Goal: Task Accomplishment & Management: Manage account settings

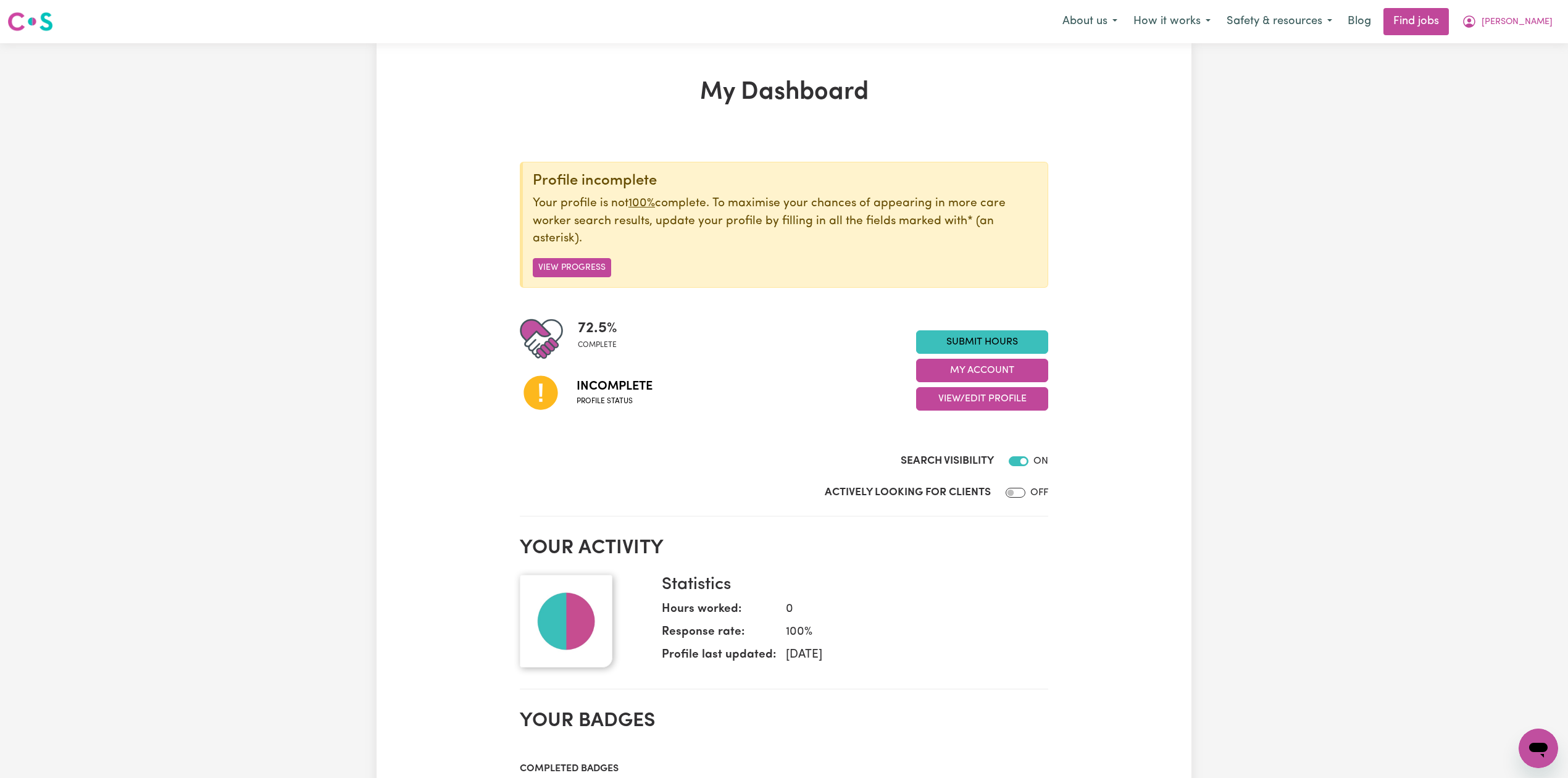
scroll to position [82, 0]
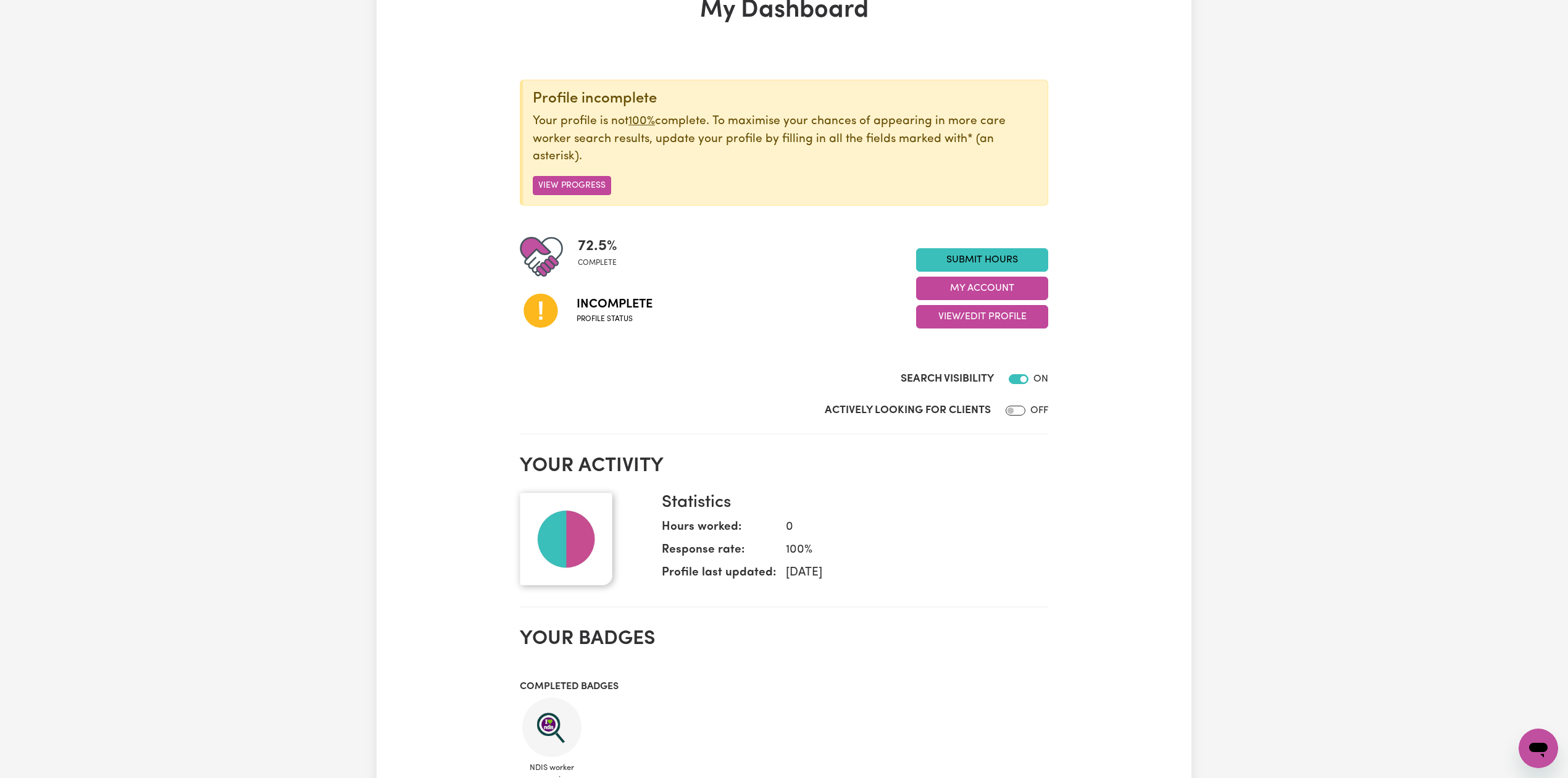
click at [983, 336] on div "72.5 % complete Incomplete Profile status Submit Hours My Account View/Edit Pro…" at bounding box center [783, 288] width 528 height 106
click at [994, 317] on button "View/Edit Profile" at bounding box center [981, 317] width 132 height 24
click at [994, 371] on link "Edit Profile" at bounding box center [974, 373] width 115 height 24
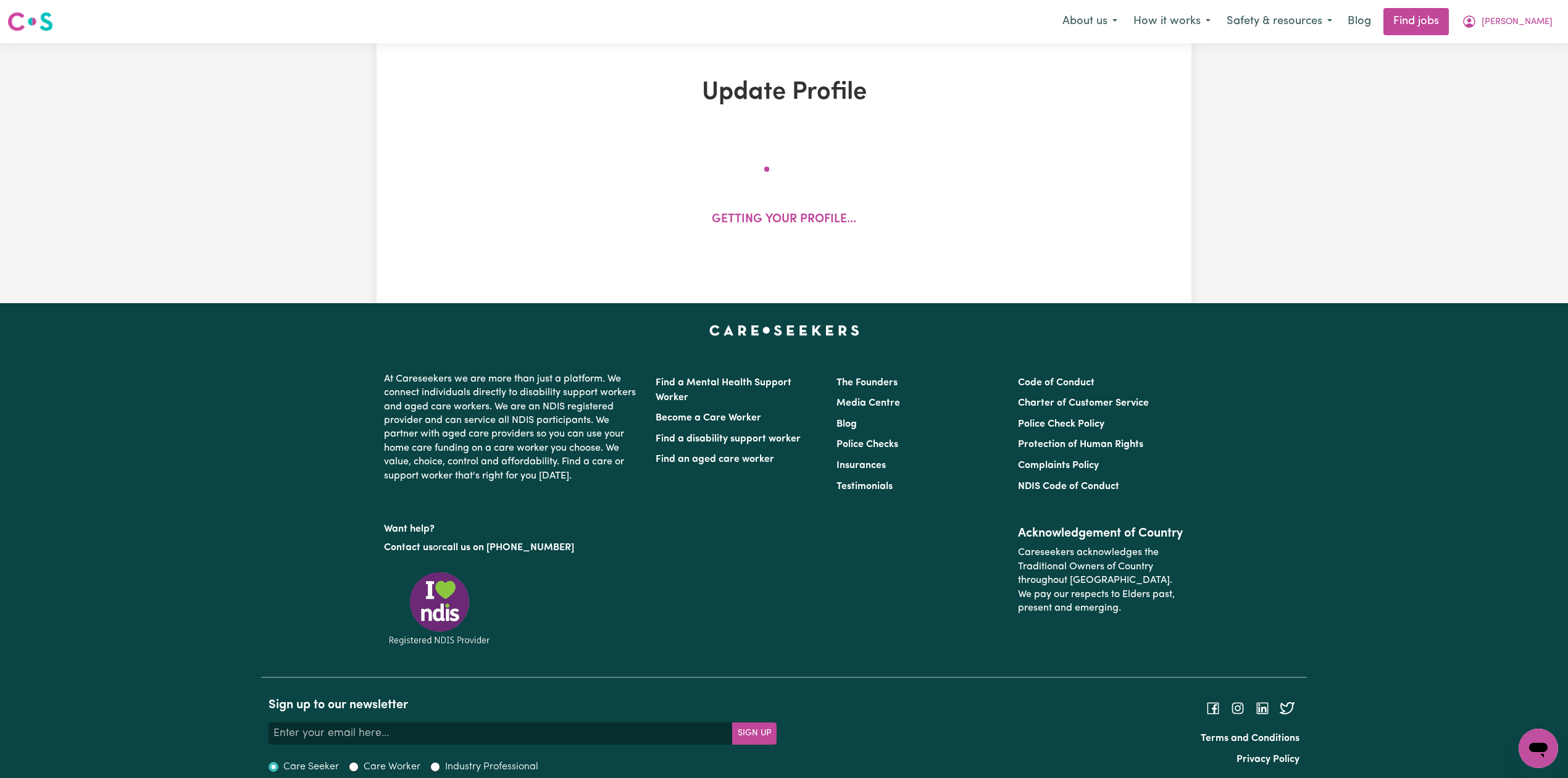
select select "[DEMOGRAPHIC_DATA]"
select select "Student Visa"
select select "Studying a healthcare related degree or qualification"
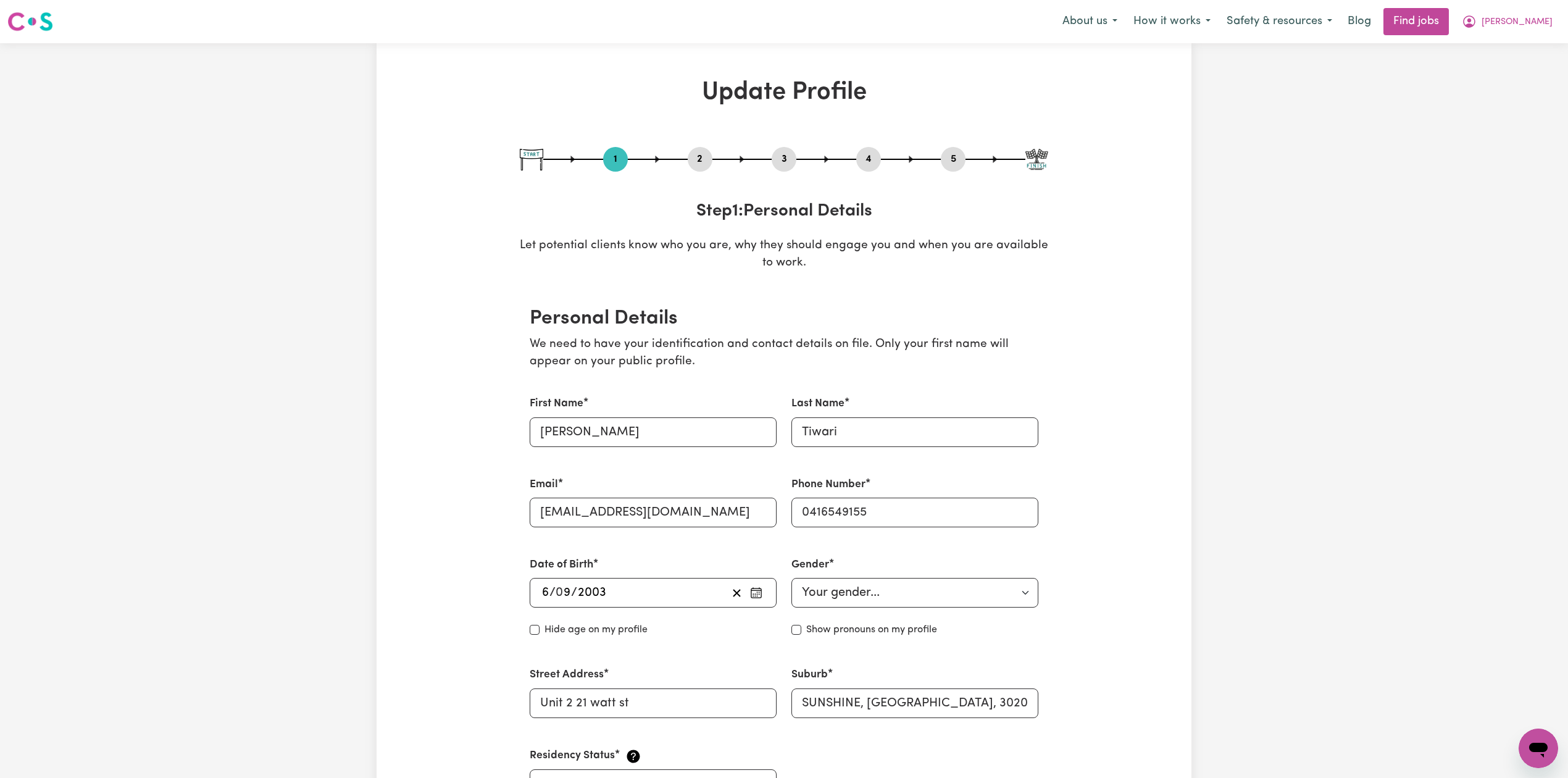
click at [700, 171] on div "2" at bounding box center [700, 159] width 24 height 24
click at [702, 166] on button "2" at bounding box center [700, 160] width 24 height 16
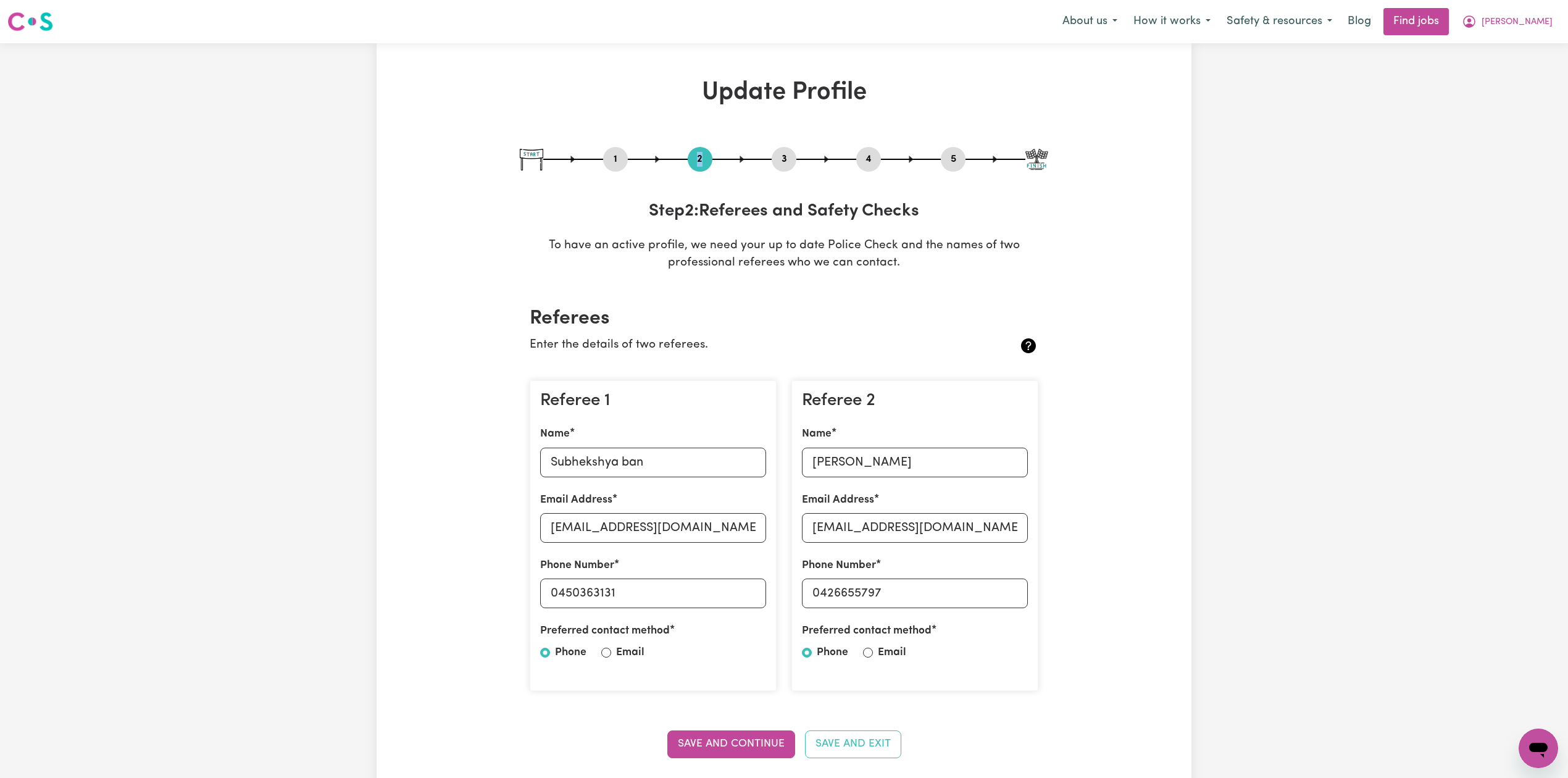
scroll to position [164, 0]
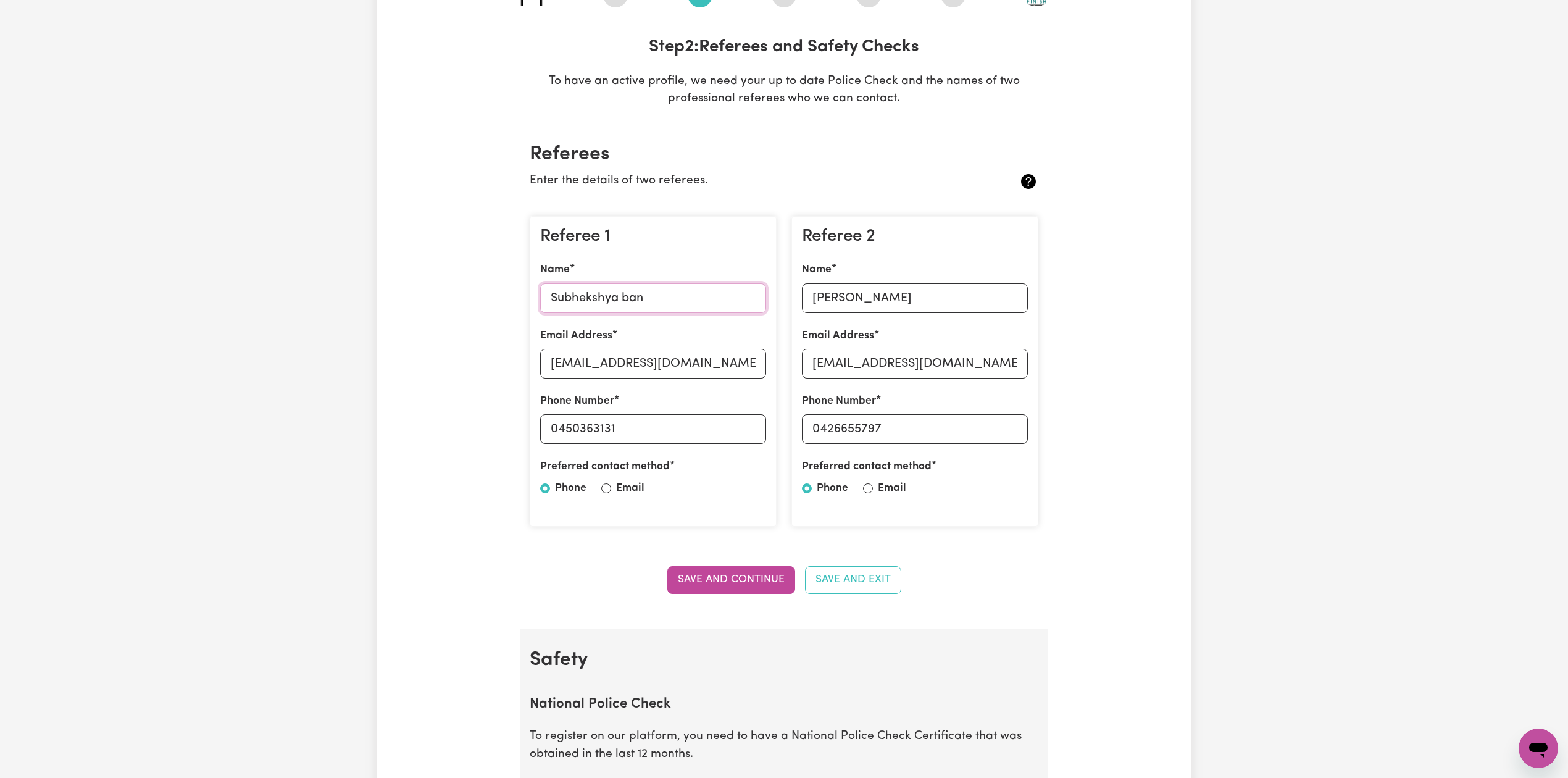
click at [621, 310] on input "Subhekshya ban" at bounding box center [653, 299] width 226 height 30
click at [628, 370] on input "[EMAIL_ADDRESS][DOMAIN_NAME]" at bounding box center [653, 364] width 226 height 30
drag, startPoint x: 561, startPoint y: 429, endPoint x: 648, endPoint y: 429, distance: 87.0
click at [648, 429] on input "0450363131" at bounding box center [653, 430] width 226 height 30
click at [884, 299] on input "[PERSON_NAME]" at bounding box center [915, 299] width 226 height 30
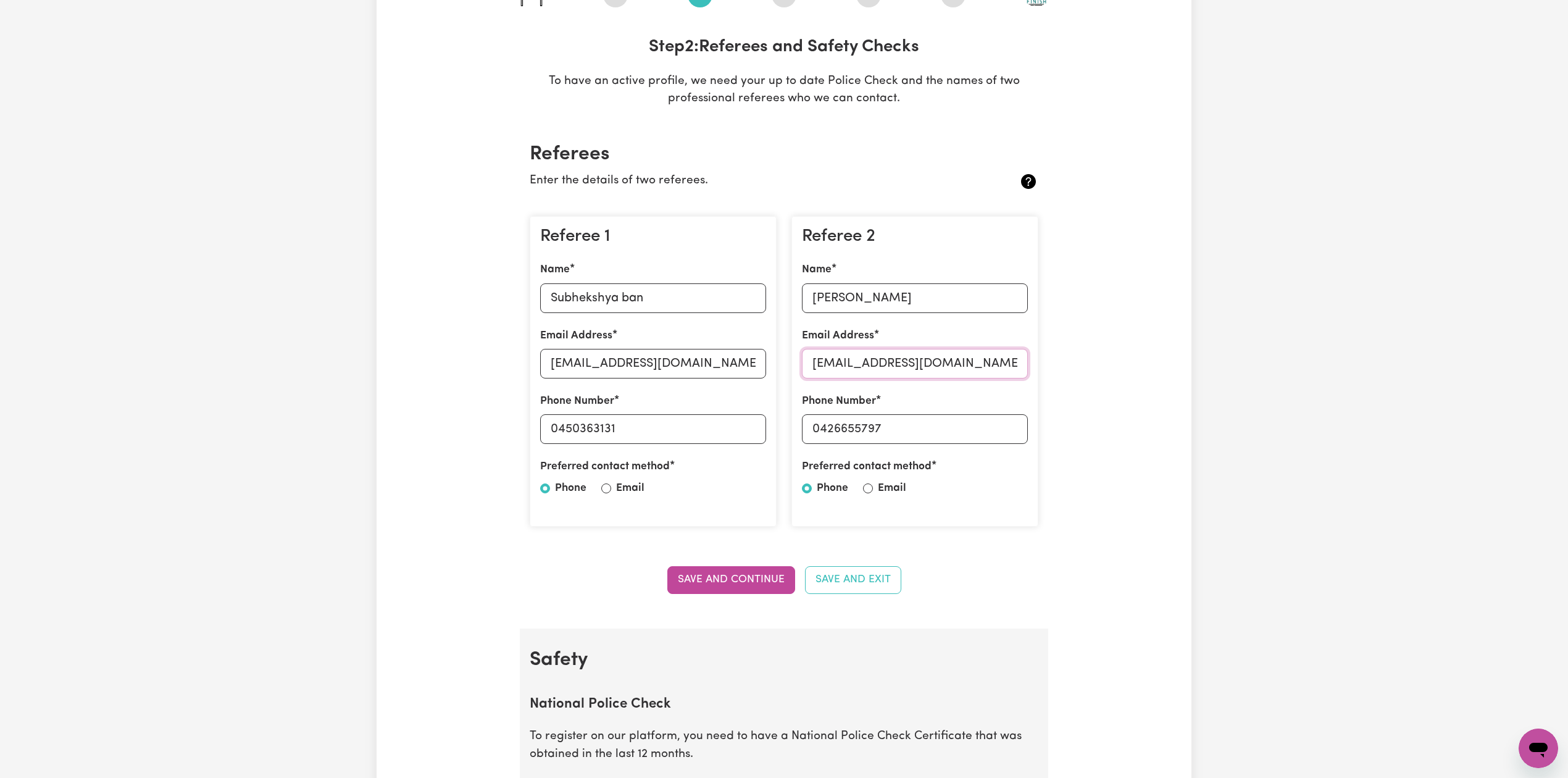
click at [912, 366] on input "[EMAIL_ADDRESS][DOMAIN_NAME]" at bounding box center [915, 364] width 226 height 30
drag, startPoint x: 820, startPoint y: 426, endPoint x: 966, endPoint y: 417, distance: 146.3
click at [966, 417] on input "0426655797" at bounding box center [915, 430] width 226 height 30
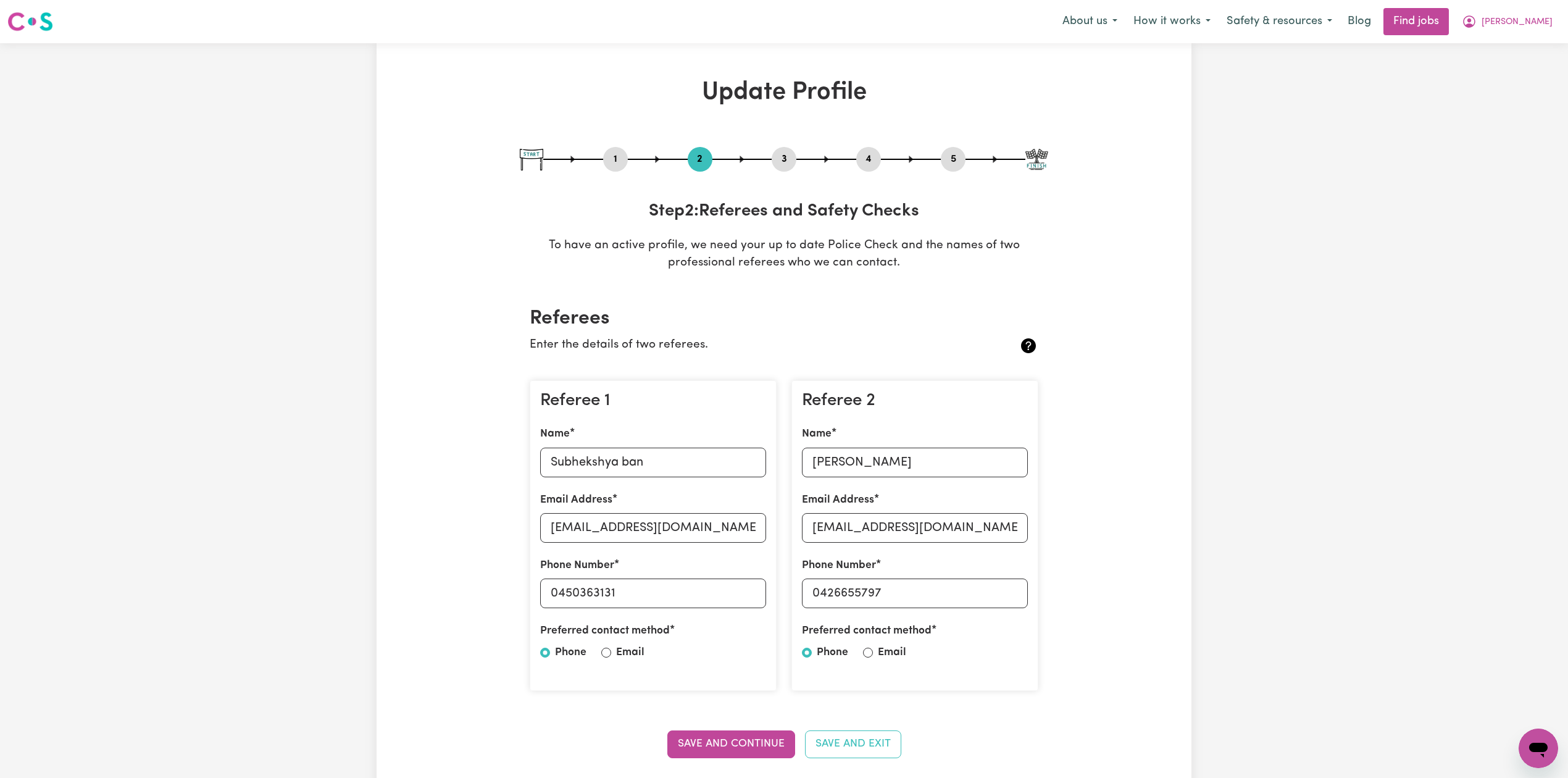
click at [875, 159] on button "4" at bounding box center [868, 160] width 24 height 16
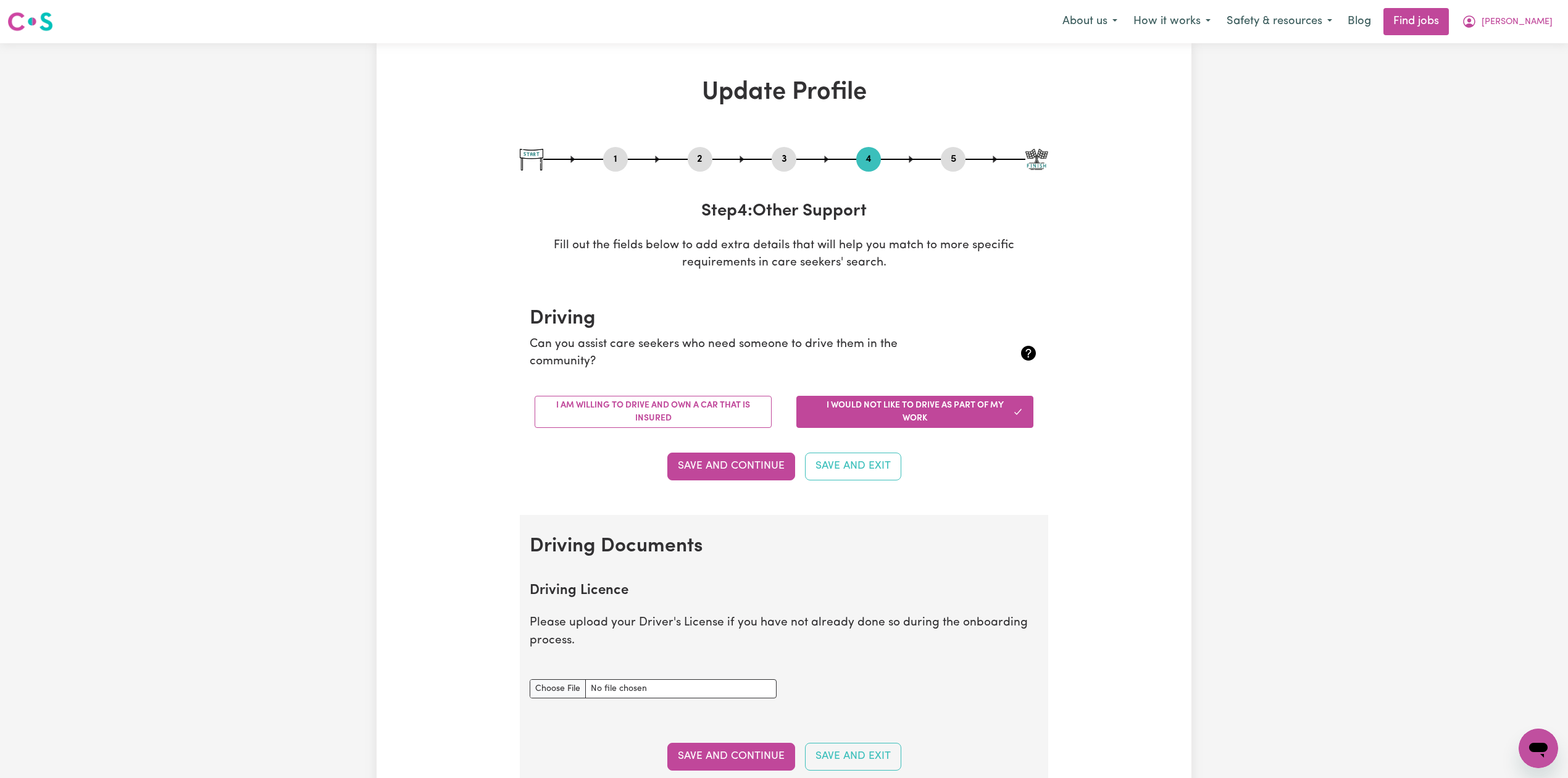
click at [948, 148] on div "5" at bounding box center [952, 159] width 24 height 24
click at [956, 157] on button "5" at bounding box center [952, 160] width 24 height 16
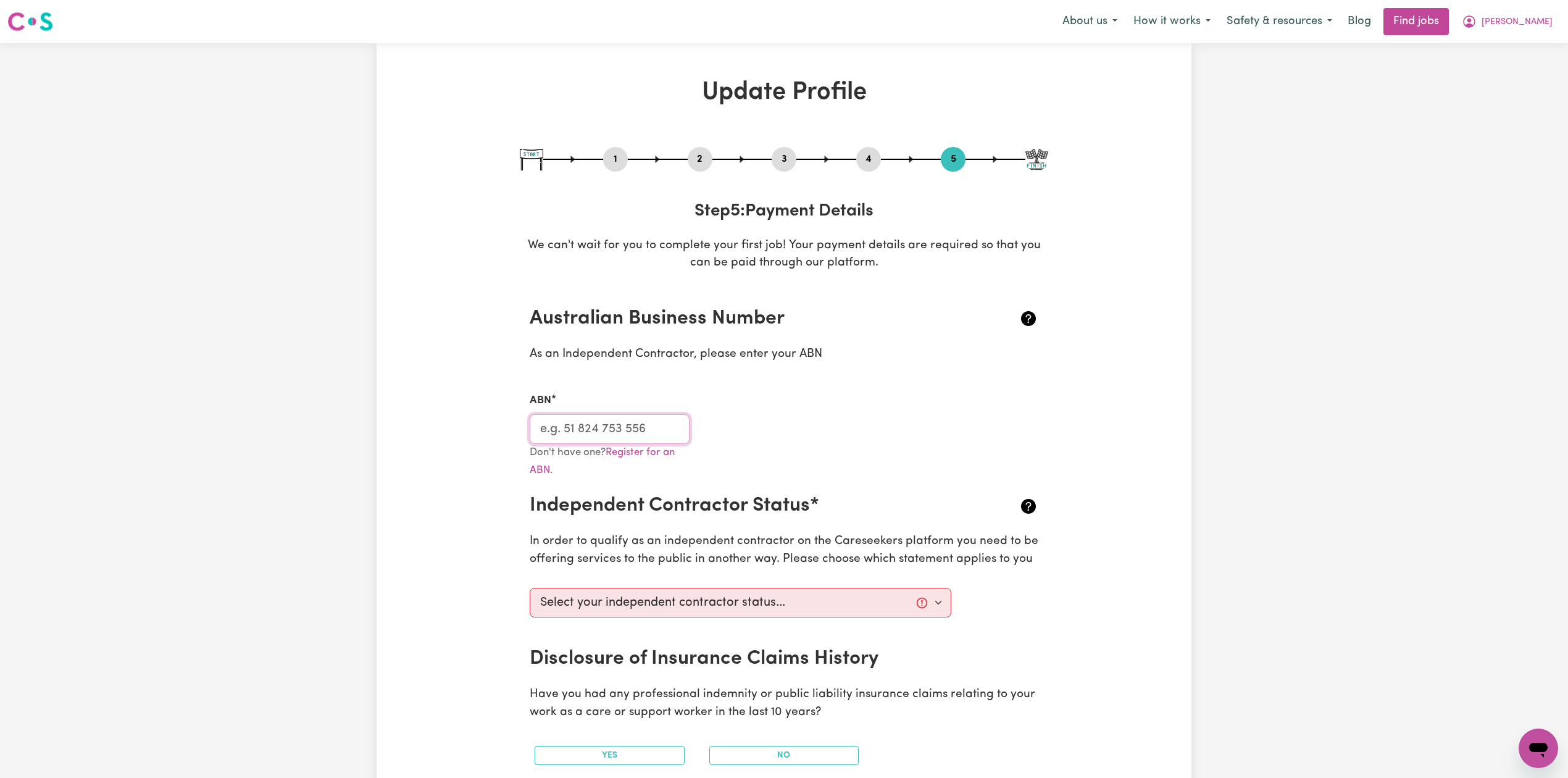
drag, startPoint x: 601, startPoint y: 423, endPoint x: 620, endPoint y: 216, distance: 207.9
click at [601, 423] on input "ABN" at bounding box center [610, 430] width 159 height 30
click at [697, 161] on button "2" at bounding box center [700, 160] width 24 height 16
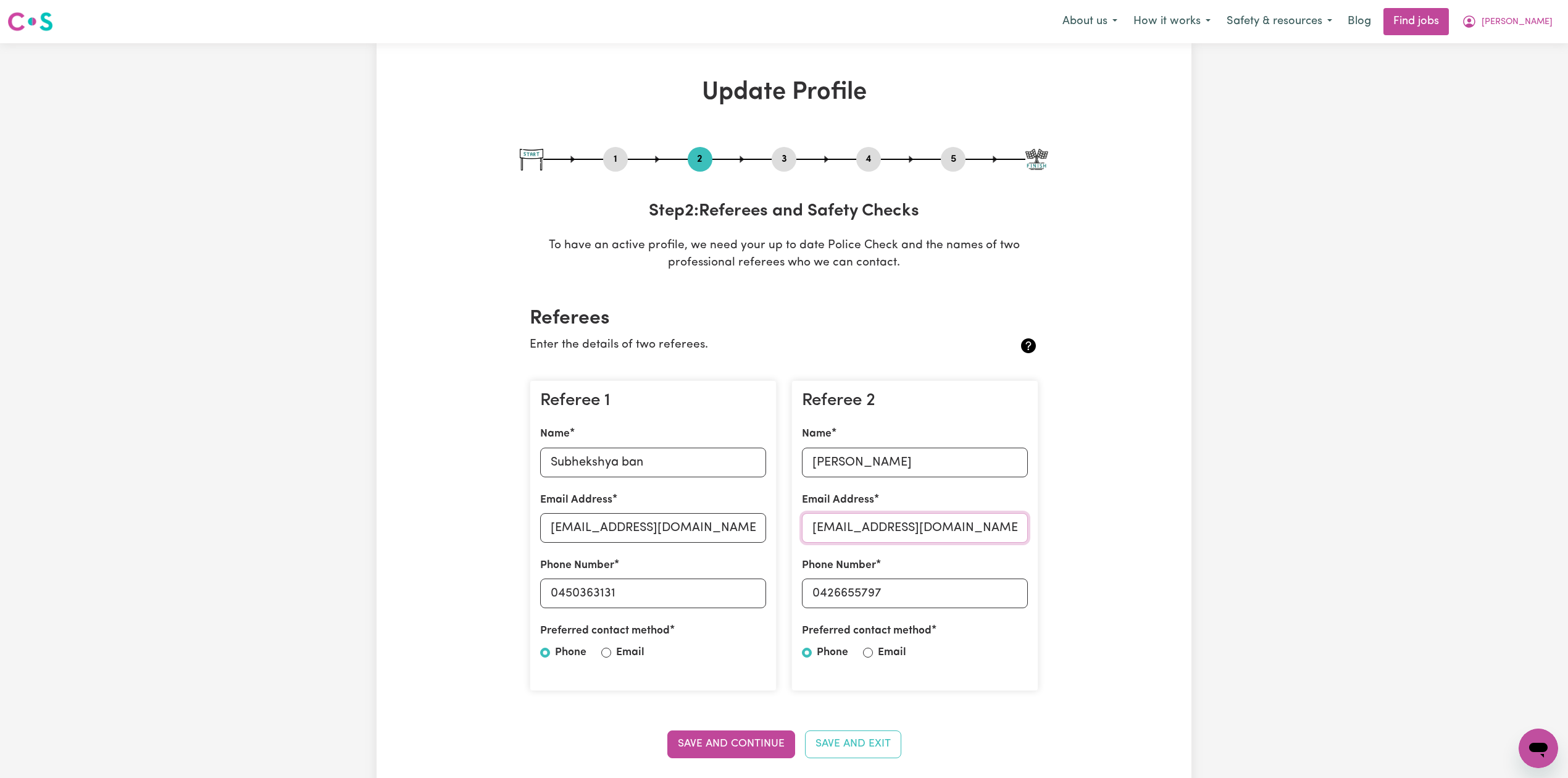
click at [891, 525] on input "[EMAIL_ADDRESS][DOMAIN_NAME]" at bounding box center [915, 528] width 226 height 30
drag, startPoint x: 827, startPoint y: 593, endPoint x: 904, endPoint y: 596, distance: 77.1
click at [975, 593] on input "0426655797" at bounding box center [915, 594] width 226 height 30
click at [1537, 36] on nav "Menu About us How it works Safety & resources Blog Find jobs [PERSON_NAME]" at bounding box center [784, 21] width 1568 height 43
click at [1532, 25] on span "[PERSON_NAME]" at bounding box center [1517, 22] width 71 height 13
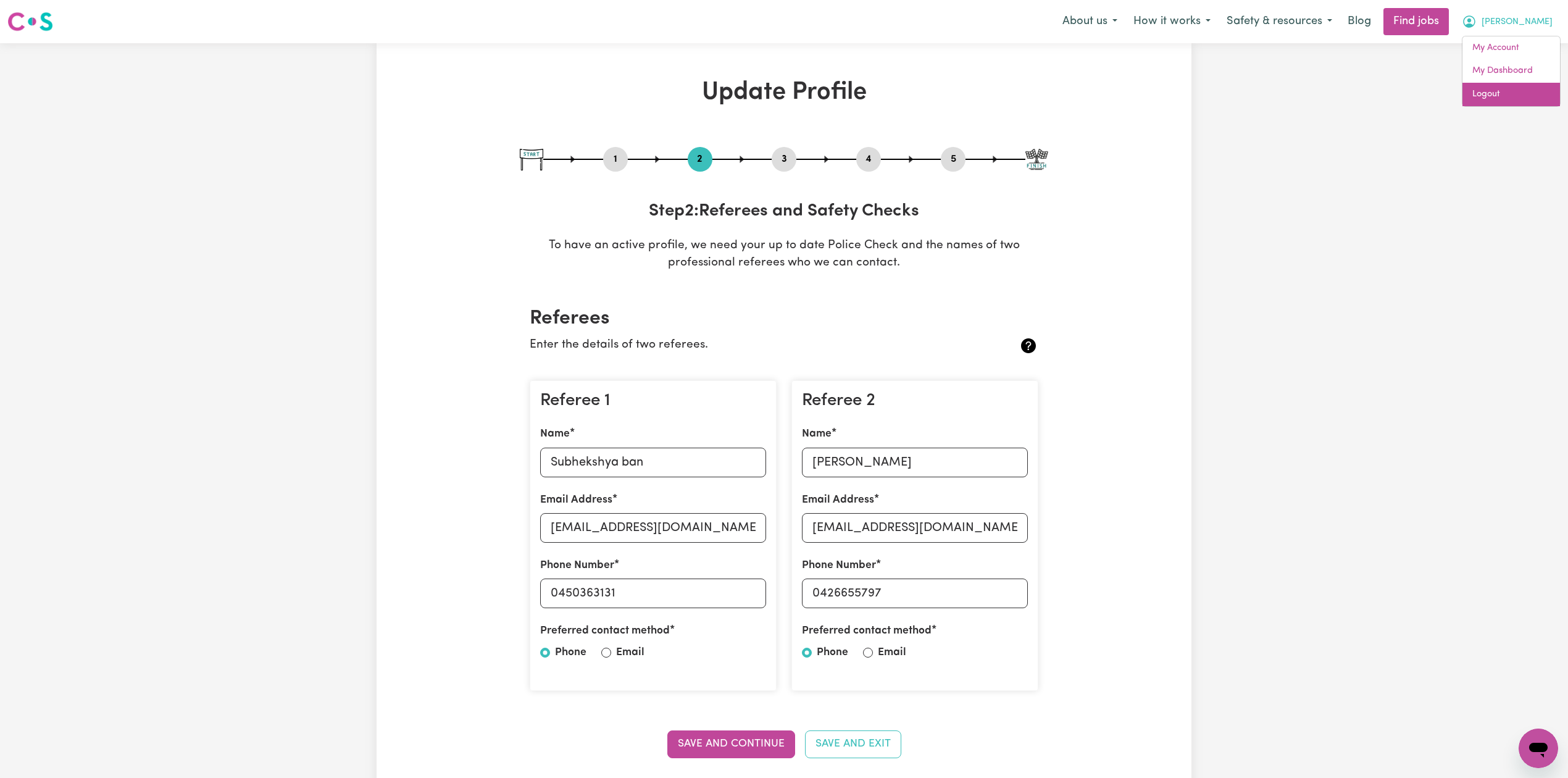
click at [1500, 89] on link "Logout" at bounding box center [1511, 95] width 98 height 24
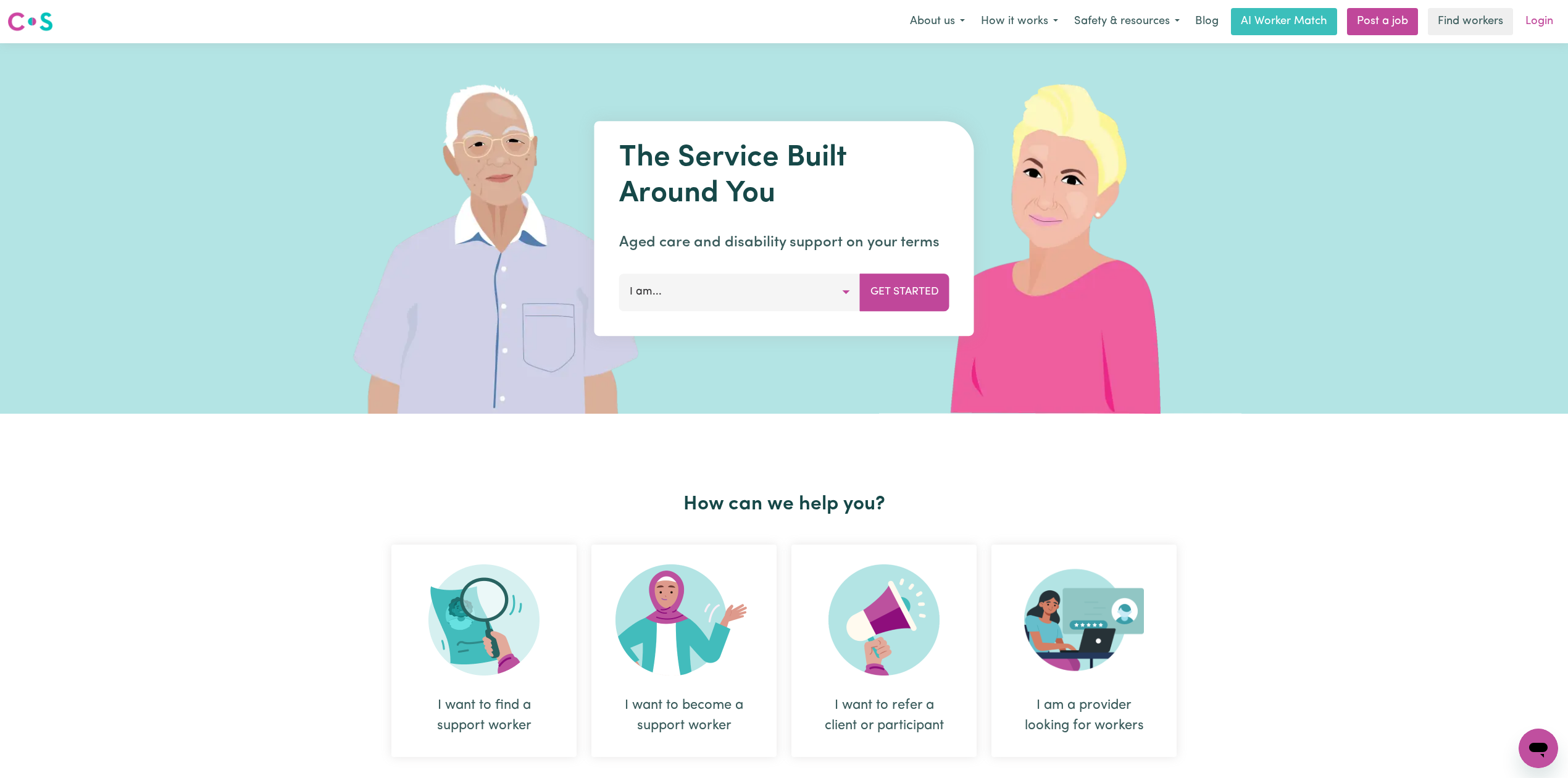
click at [1549, 16] on link "Login" at bounding box center [1539, 21] width 43 height 27
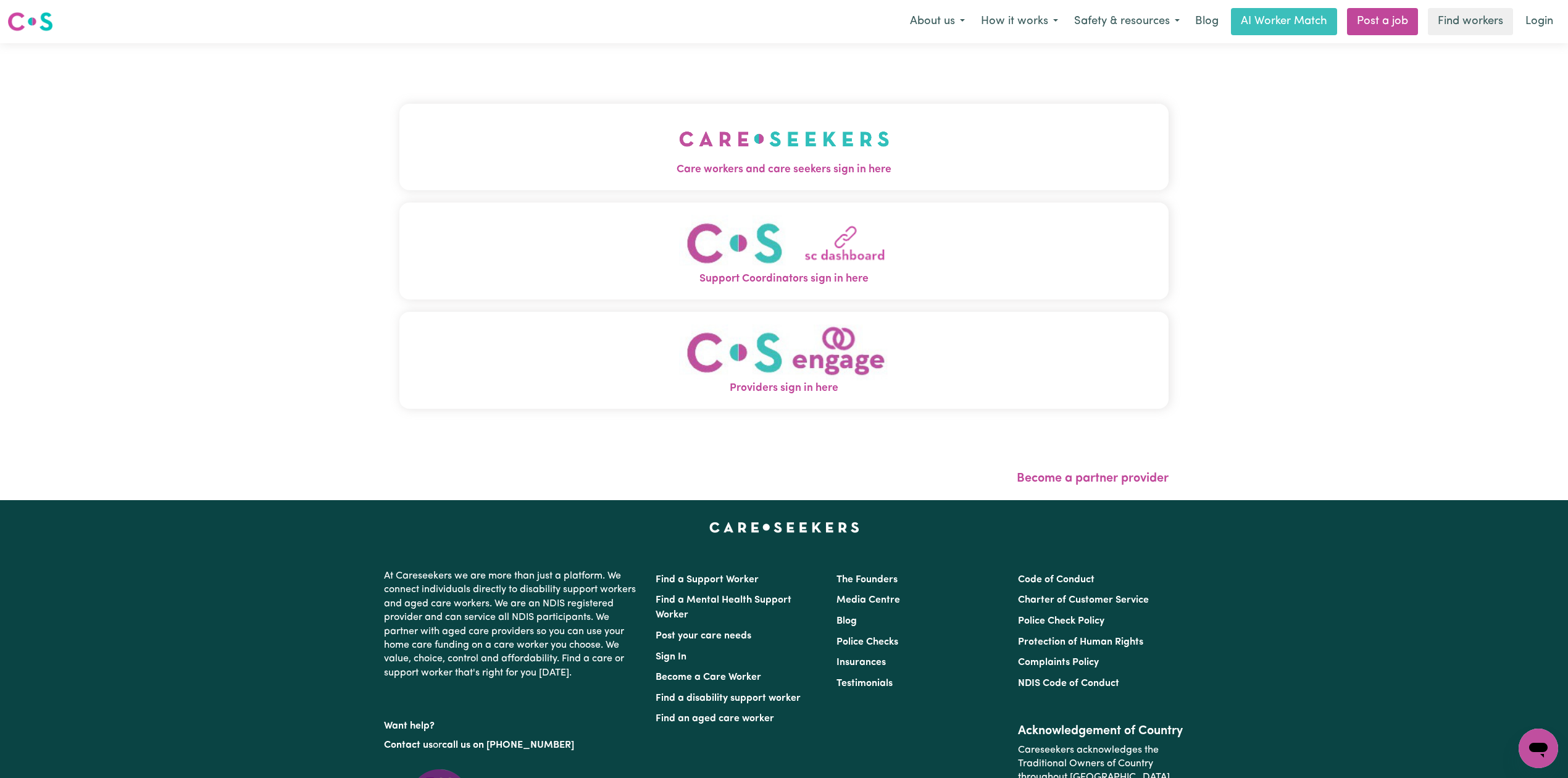
click at [502, 197] on div "Care workers and care seekers sign in here Support Coordinators sign in here Pr…" at bounding box center [784, 262] width 769 height 389
click at [541, 159] on button "Care workers and care seekers sign in here" at bounding box center [784, 146] width 769 height 86
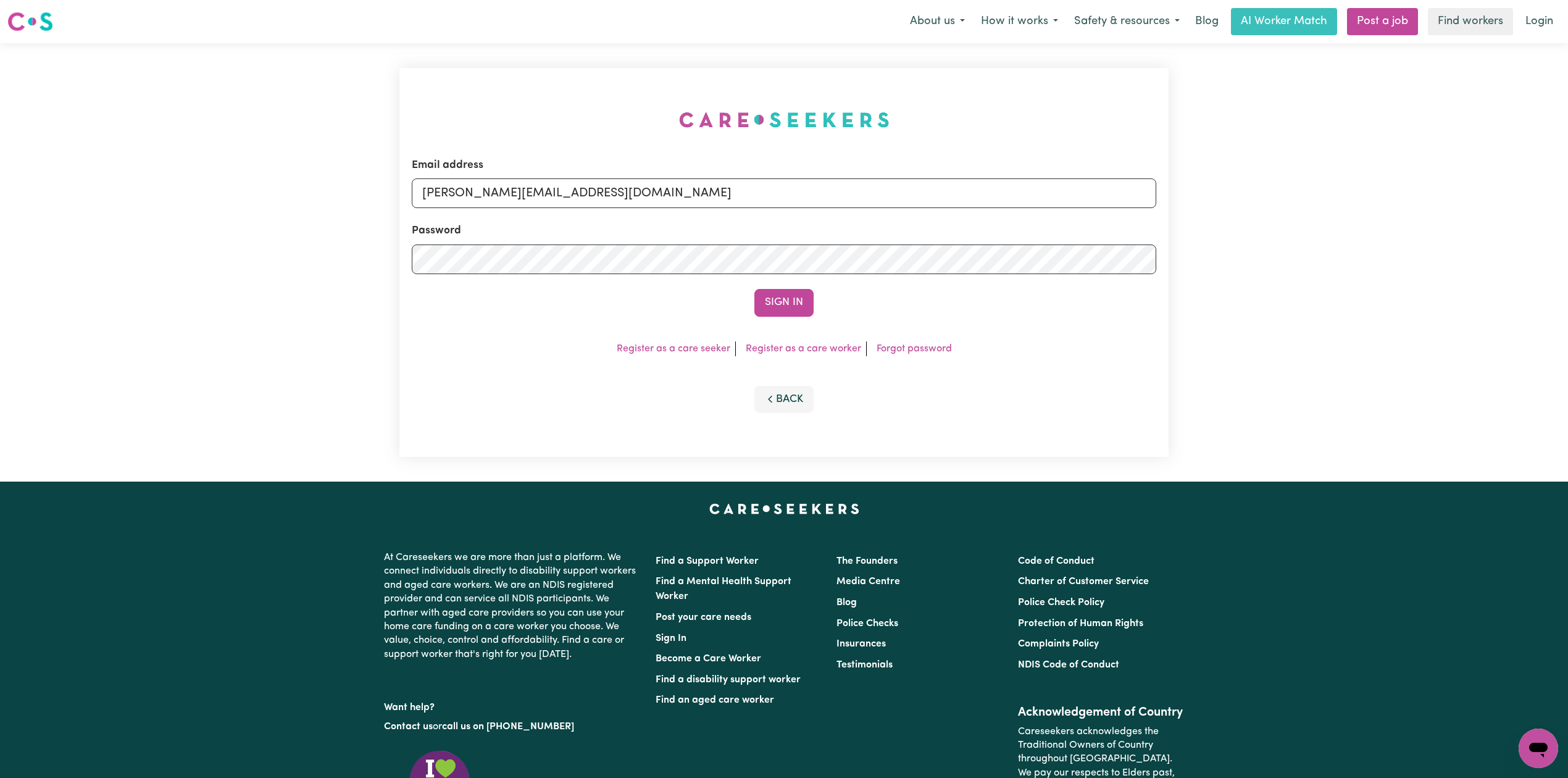
click at [677, 230] on div "Password" at bounding box center [783, 248] width 745 height 51
click at [603, 182] on input "[PERSON_NAME][EMAIL_ADDRESS][DOMAIN_NAME]" at bounding box center [783, 194] width 745 height 30
drag, startPoint x: 485, startPoint y: 190, endPoint x: 855, endPoint y: 228, distance: 371.9
click at [857, 225] on form "Email address Superuser~[EMAIL_ADDRESS][DOMAIN_NAME] Password Sign In" at bounding box center [783, 237] width 745 height 160
type input "Superuser~[EMAIL_ADDRESS][DOMAIN_NAME]"
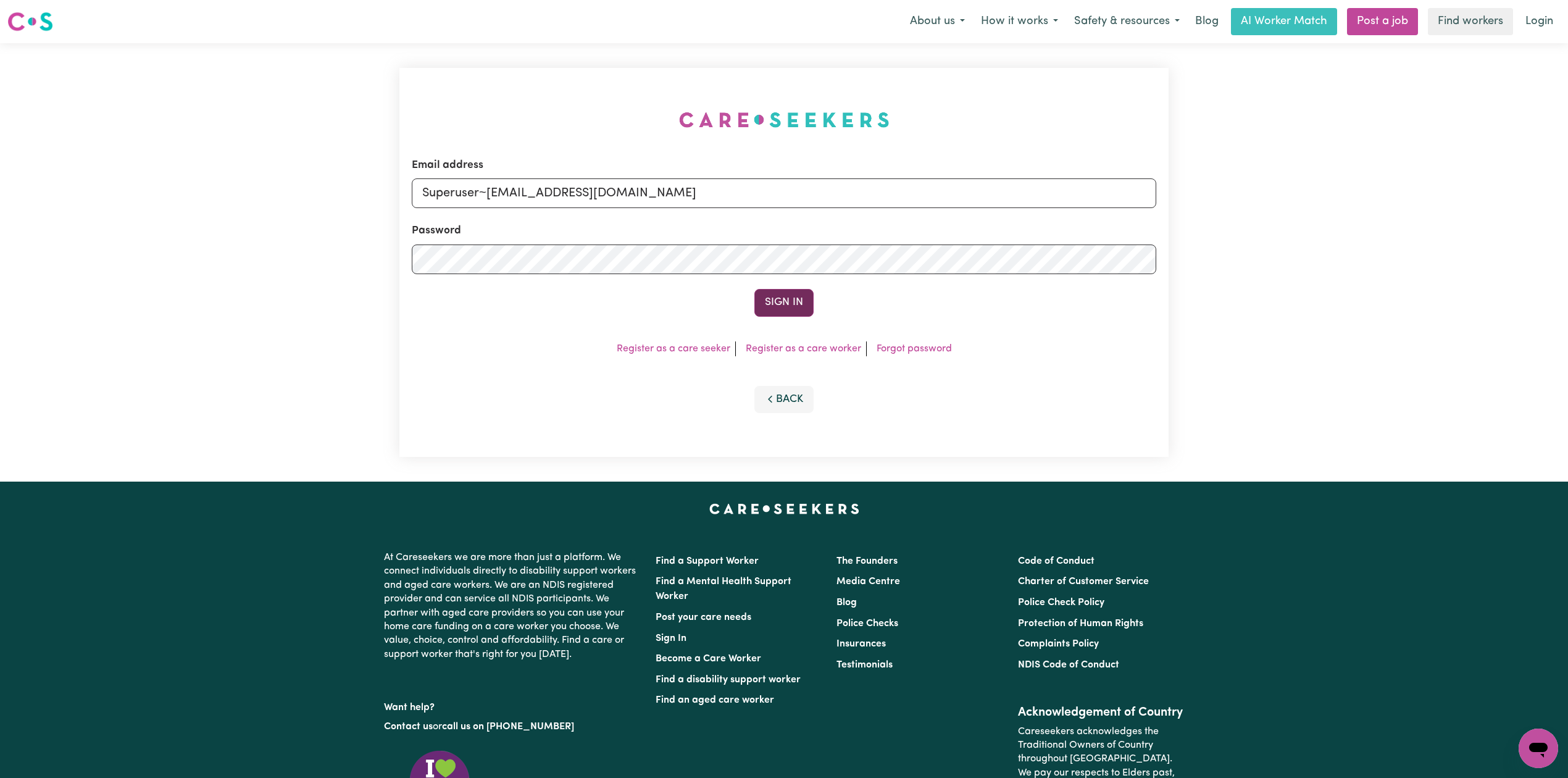
click at [764, 305] on button "Sign In" at bounding box center [783, 303] width 59 height 27
